Goal: Navigation & Orientation: Find specific page/section

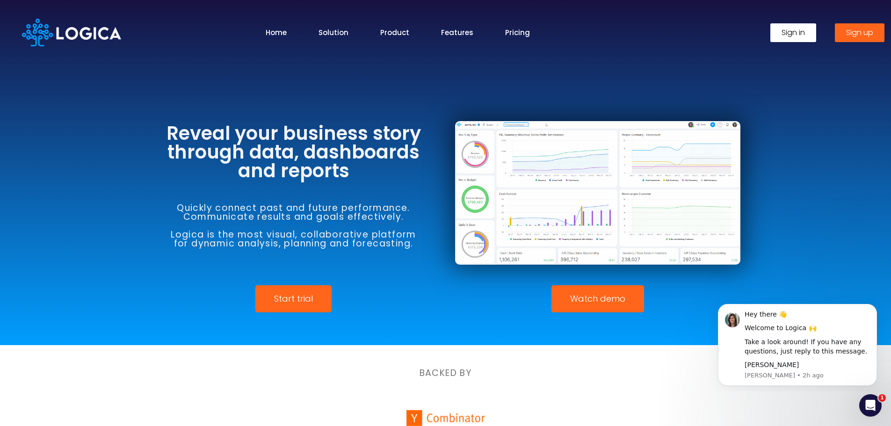
click at [611, 303] on span "Watch demo" at bounding box center [597, 299] width 55 height 8
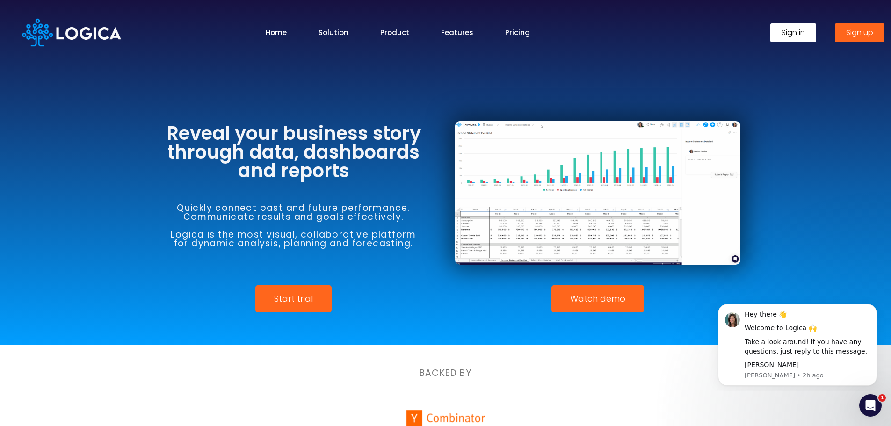
click at [592, 300] on span "Watch demo" at bounding box center [597, 299] width 55 height 8
click at [277, 36] on link "Home" at bounding box center [276, 32] width 21 height 11
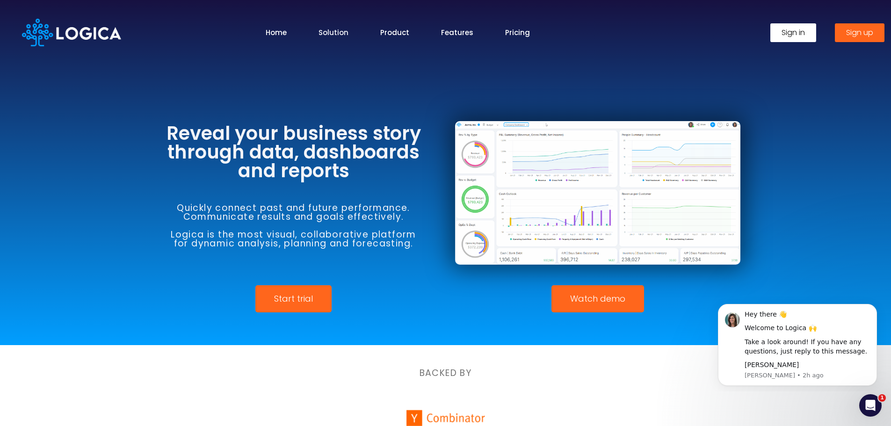
click at [338, 34] on link "Solution" at bounding box center [333, 32] width 30 height 11
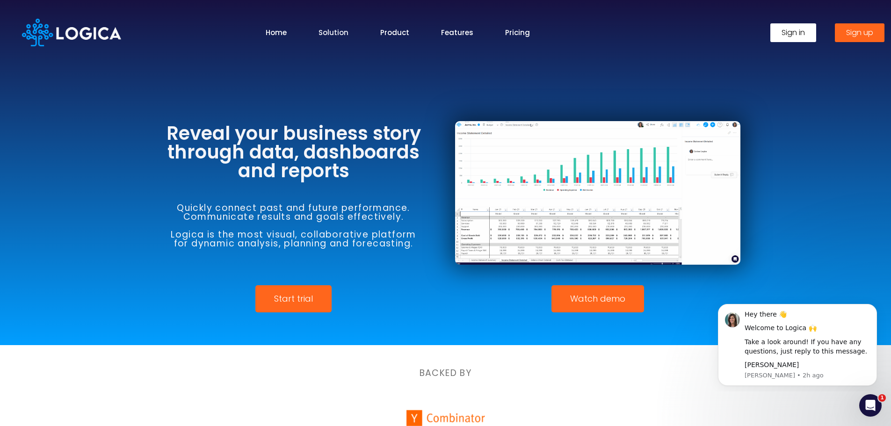
click at [332, 33] on link "Solution" at bounding box center [333, 32] width 30 height 11
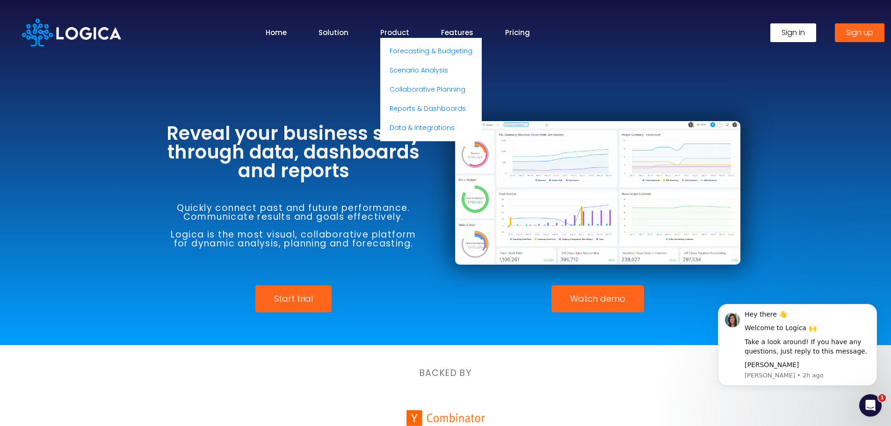
click at [404, 33] on link "Product" at bounding box center [394, 32] width 29 height 11
